Goal: Information Seeking & Learning: Learn about a topic

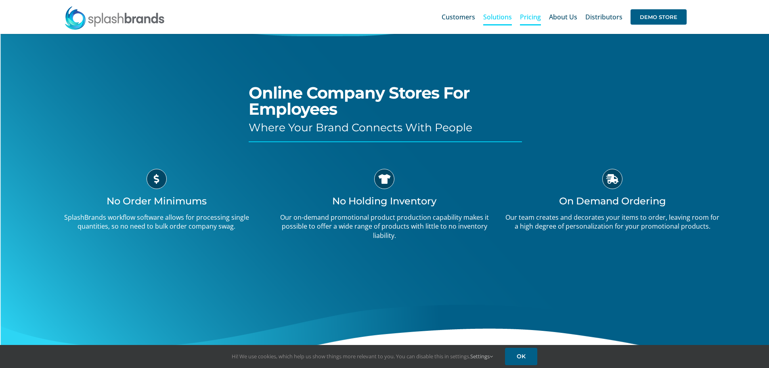
click at [533, 17] on span "Pricing" at bounding box center [530, 17] width 21 height 6
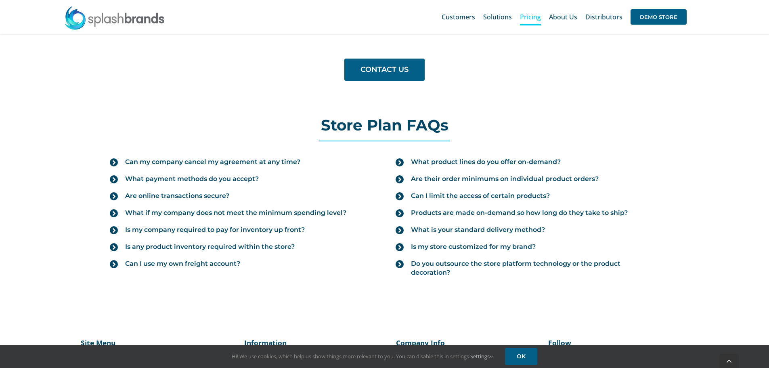
scroll to position [848, 0]
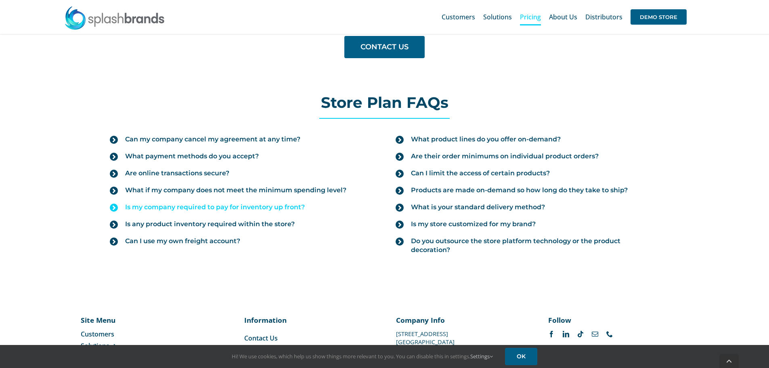
click at [156, 207] on span "Is my company required to pay for inventory up front?" at bounding box center [215, 207] width 180 height 9
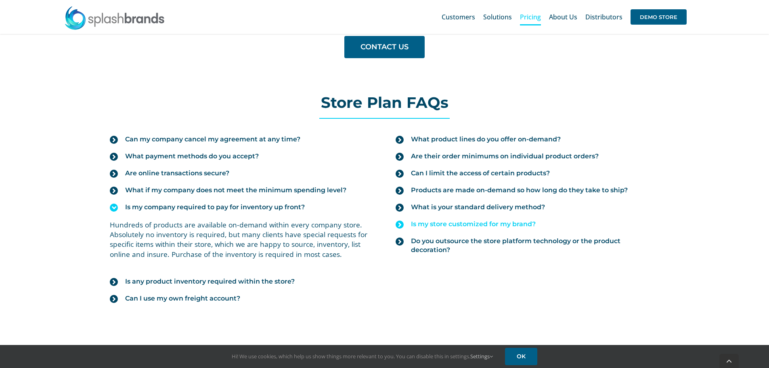
click at [474, 224] on span "Is my store customized for my brand?" at bounding box center [473, 224] width 125 height 9
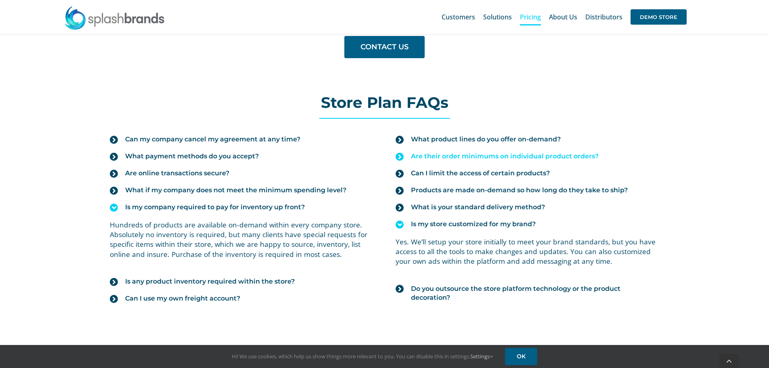
click at [447, 161] on link "Are their order minimums on individual product orders?" at bounding box center [527, 156] width 263 height 17
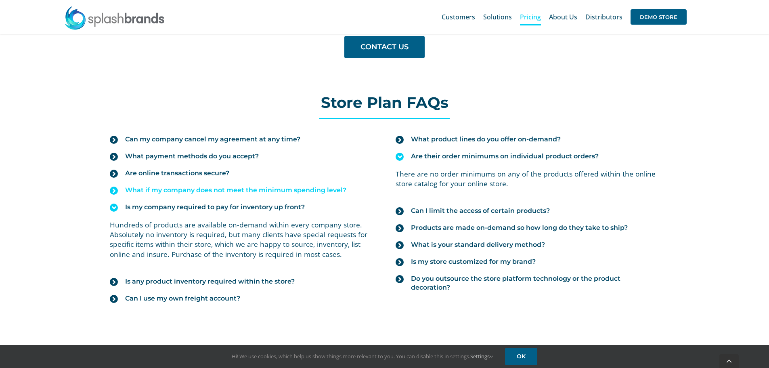
click at [145, 188] on span "What if my company does not meet the minimum spending level?" at bounding box center [235, 190] width 221 height 9
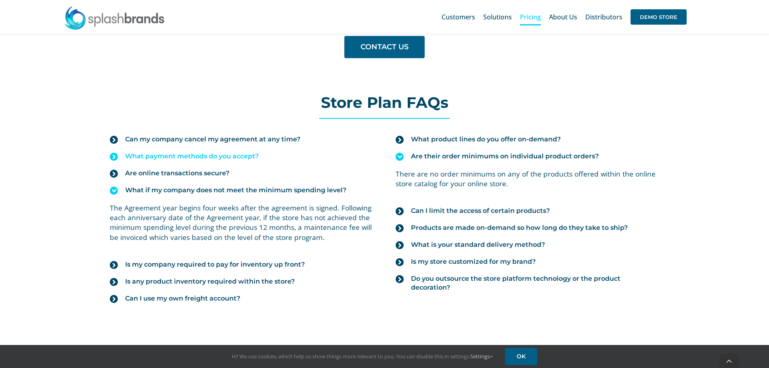
click at [160, 153] on span "What payment methods do you accept?" at bounding box center [192, 156] width 134 height 9
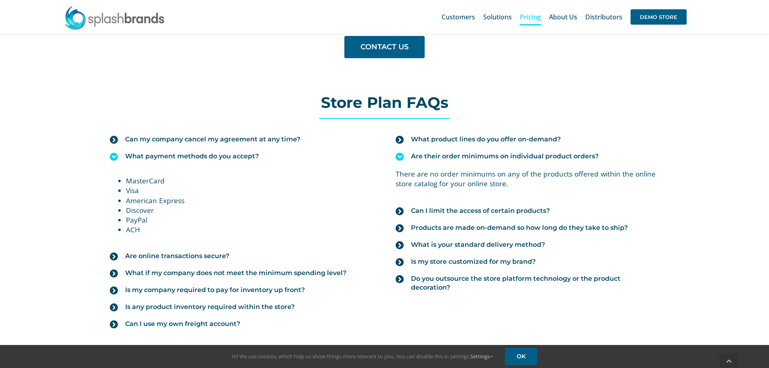
click at [158, 154] on span "What payment methods do you accept?" at bounding box center [192, 156] width 134 height 9
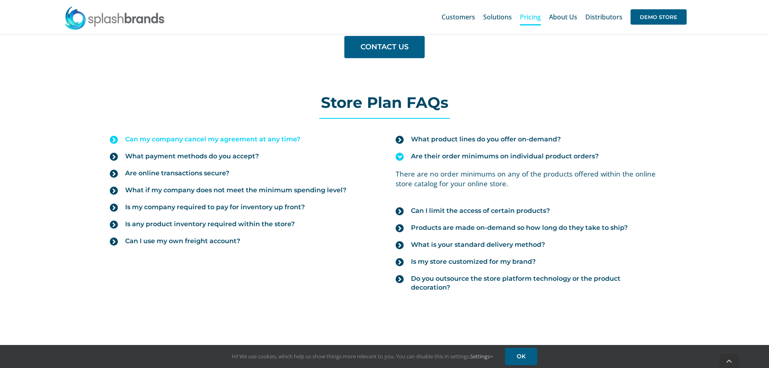
click at [157, 140] on span "Can my company cancel my agreement at any time?" at bounding box center [212, 139] width 175 height 9
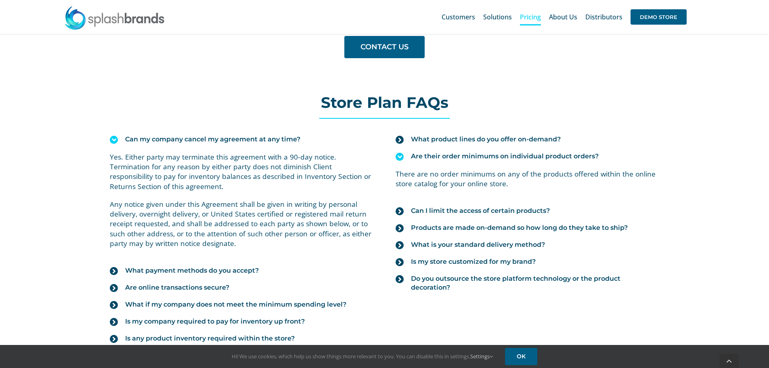
click at [166, 136] on span "Can my company cancel my agreement at any time?" at bounding box center [212, 139] width 175 height 9
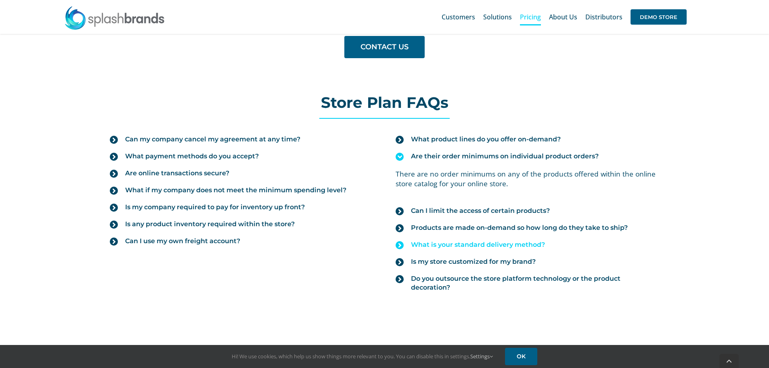
click at [445, 247] on span "What is your standard delivery method?" at bounding box center [478, 244] width 134 height 9
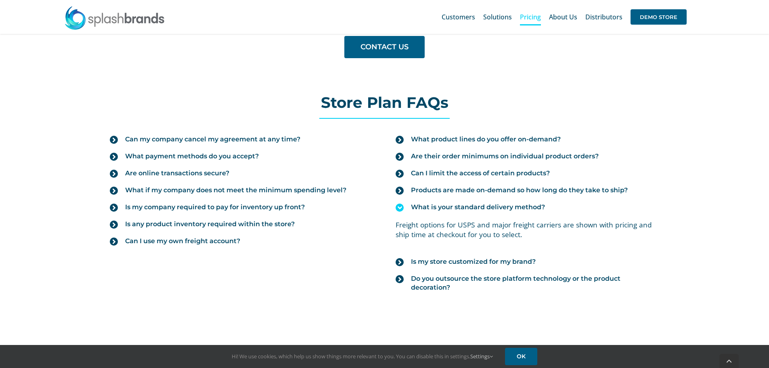
click at [445, 205] on span "What is your standard delivery method?" at bounding box center [478, 207] width 134 height 9
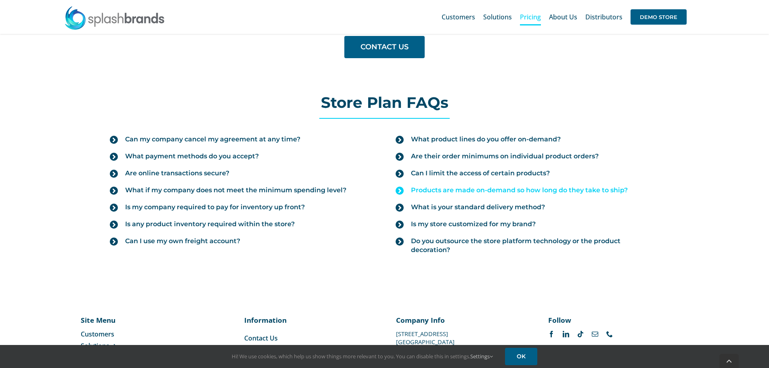
click at [445, 191] on span "Products are made on-demand so how long do they take to ship?" at bounding box center [519, 190] width 217 height 9
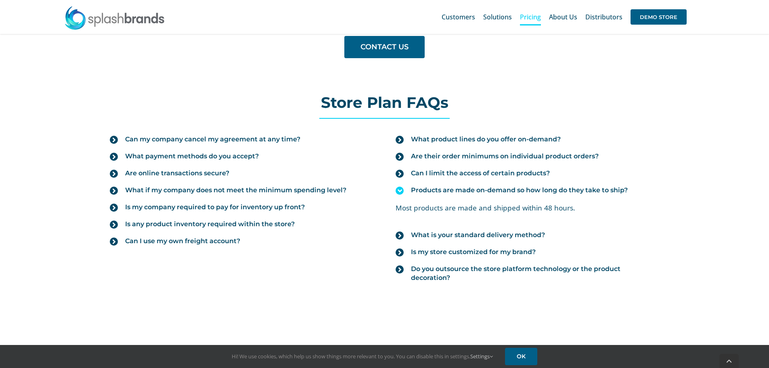
click at [445, 189] on span "Products are made on-demand so how long do they take to ship?" at bounding box center [519, 190] width 217 height 9
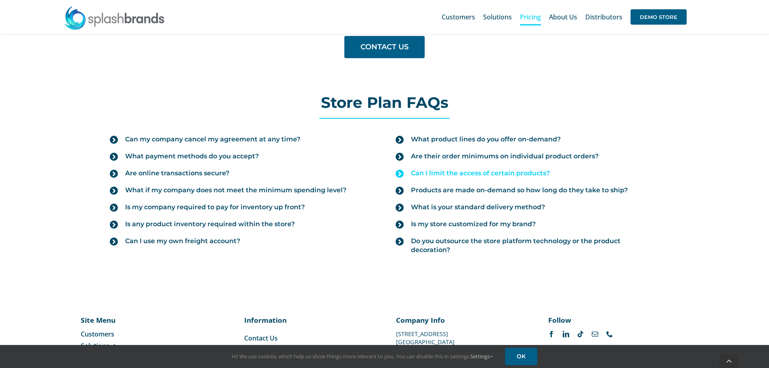
click at [444, 174] on span "Can I limit the access of certain products?" at bounding box center [480, 173] width 139 height 9
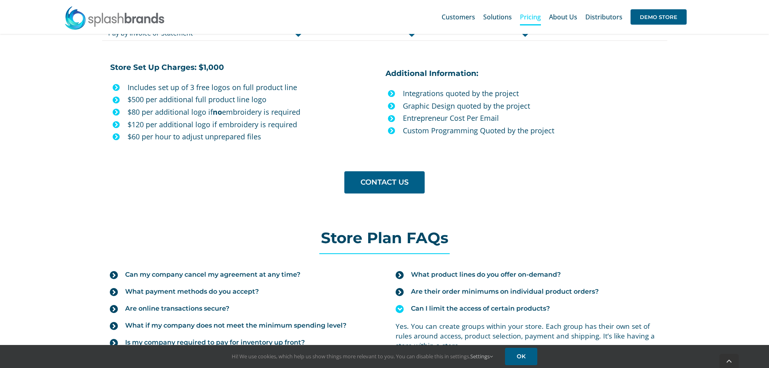
scroll to position [727, 0]
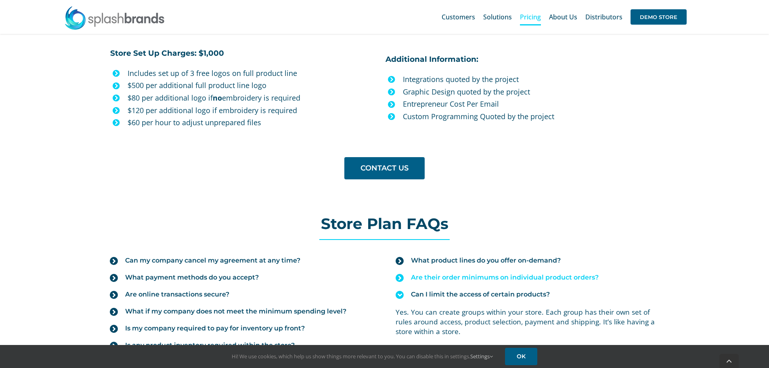
click at [473, 277] on span "Are their order minimums on individual product orders?" at bounding box center [505, 277] width 188 height 9
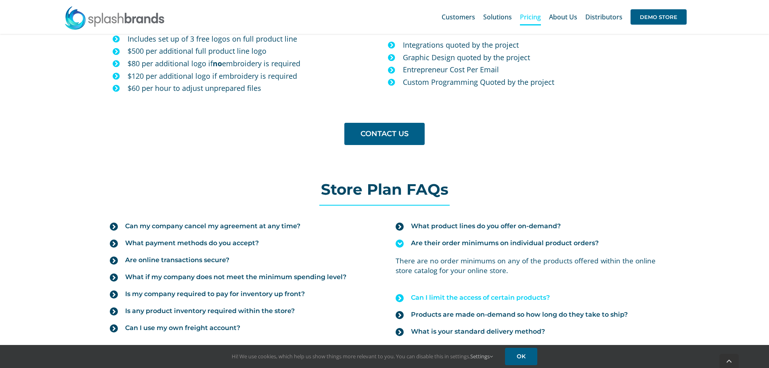
scroll to position [767, 0]
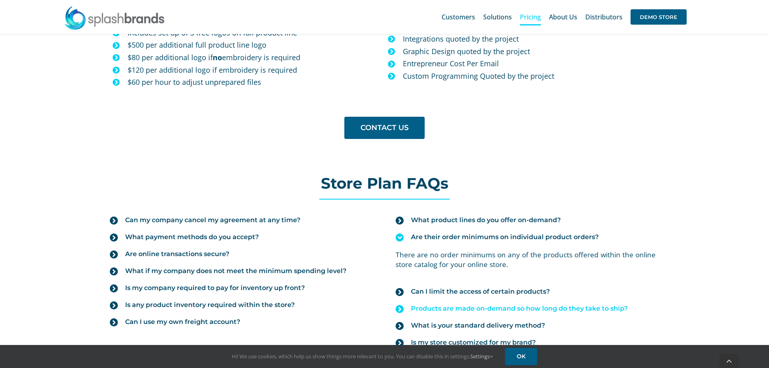
click at [475, 310] on span "Products are made on-demand so how long do they take to ship?" at bounding box center [519, 308] width 217 height 9
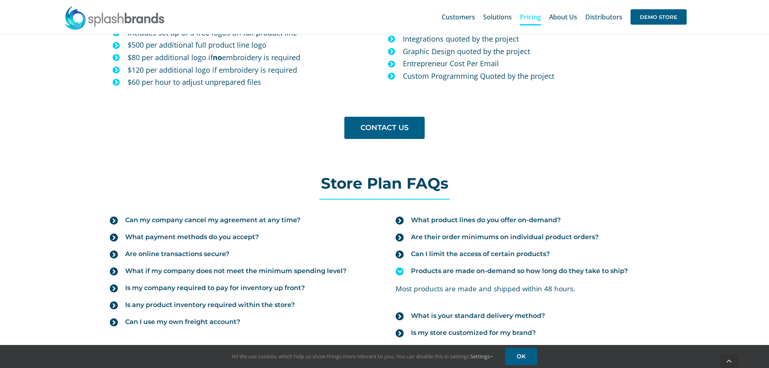
click at [672, 193] on div "Store Plan FAQs" at bounding box center [385, 187] width 588 height 32
click at [729, 186] on div "Store Plan FAQs Can my company cancel my agreement at any time? Yes. Either par…" at bounding box center [384, 273] width 769 height 252
click at [438, 269] on span "Products are made on-demand so how long do they take to ship?" at bounding box center [519, 270] width 217 height 9
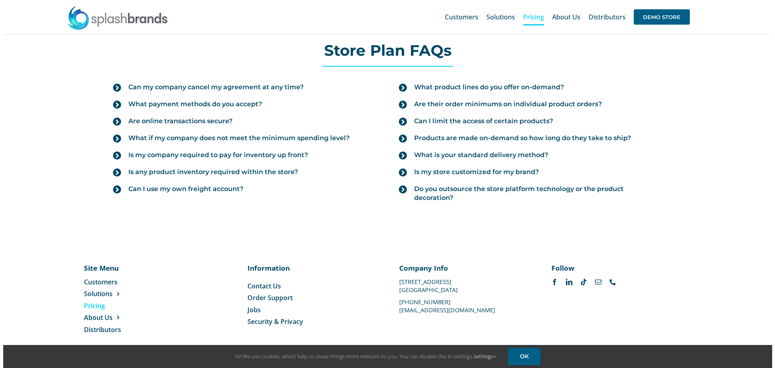
scroll to position [870, 0]
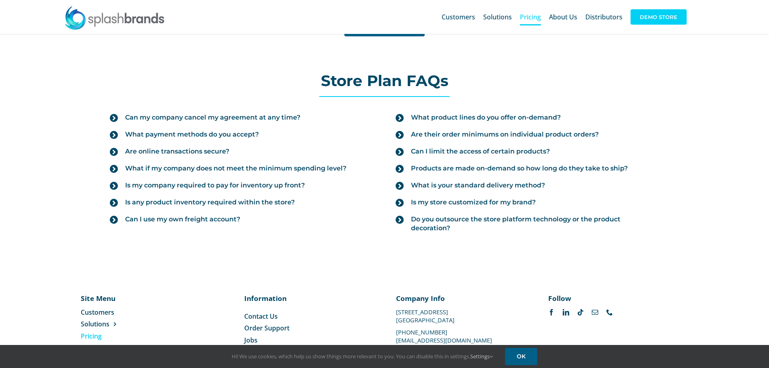
click at [664, 18] on span "DEMO STORE" at bounding box center [659, 16] width 56 height 15
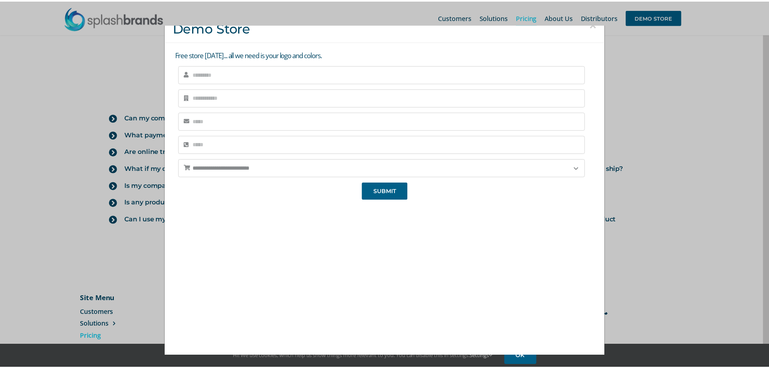
scroll to position [15, 0]
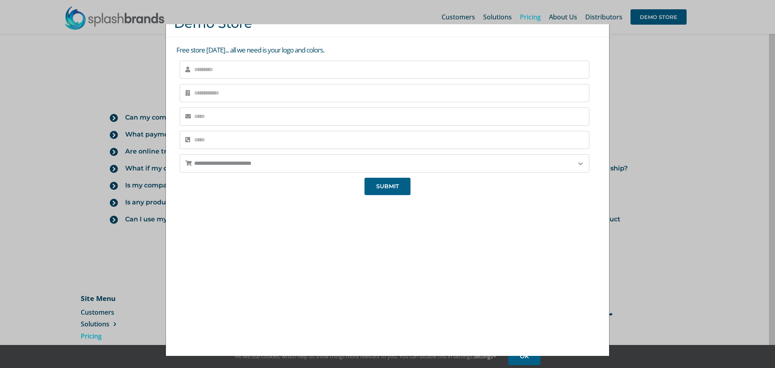
click at [667, 235] on div "**********" at bounding box center [387, 184] width 775 height 368
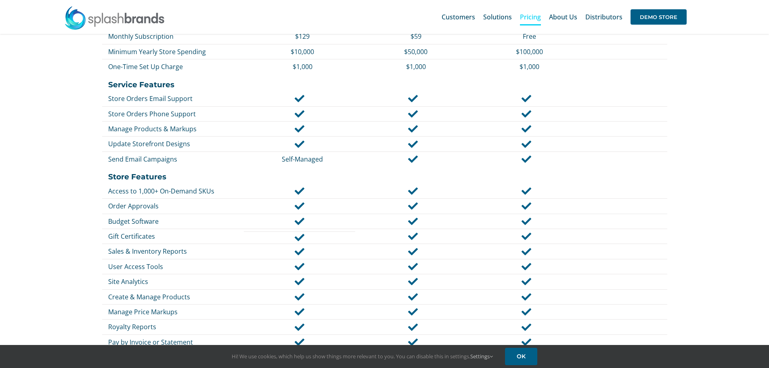
scroll to position [363, 0]
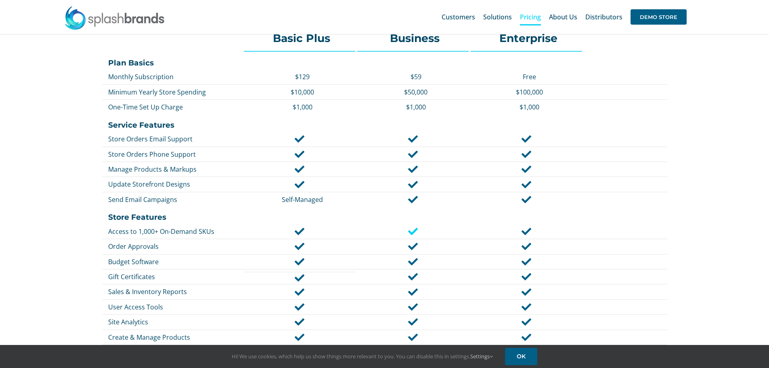
click at [413, 231] on icon at bounding box center [413, 231] width 10 height 10
click at [170, 234] on p "Access to 1,000+ On-Demand SKUs" at bounding box center [175, 231] width 134 height 9
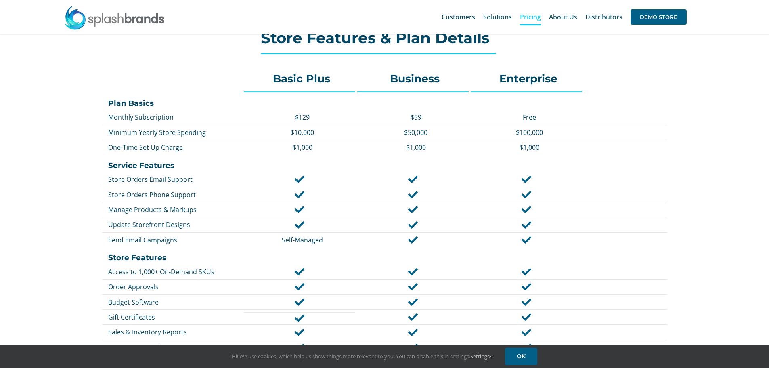
scroll to position [121, 0]
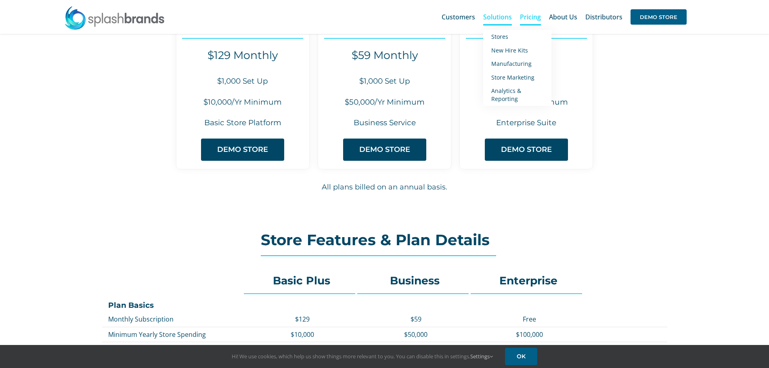
click at [497, 17] on span "Solutions" at bounding box center [497, 17] width 29 height 6
click at [504, 49] on span "New Hire Kits" at bounding box center [509, 50] width 37 height 8
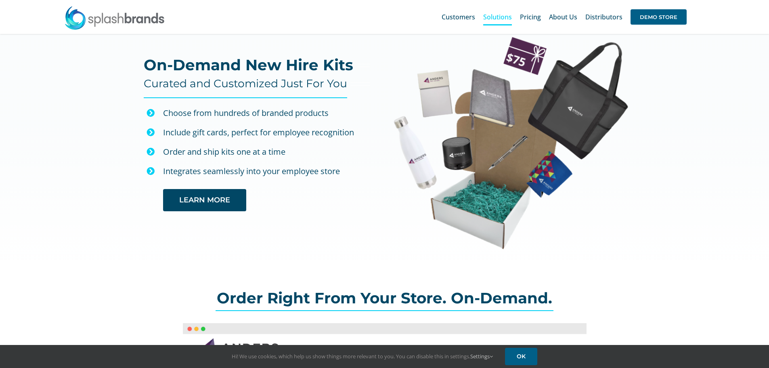
scroll to position [8, 0]
